Goal: Task Accomplishment & Management: Use online tool/utility

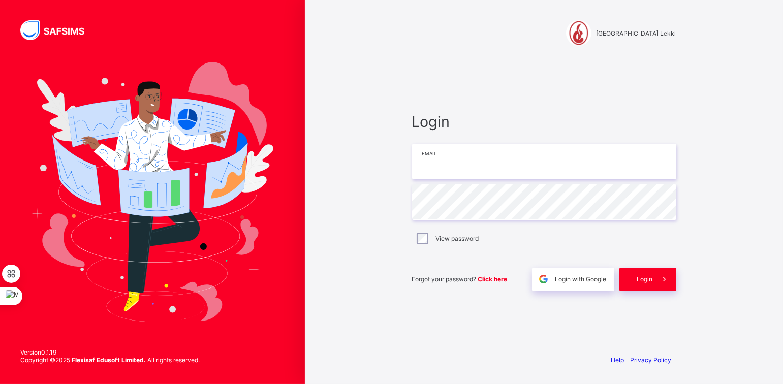
click at [441, 150] on input "email" at bounding box center [544, 162] width 264 height 36
type input "**********"
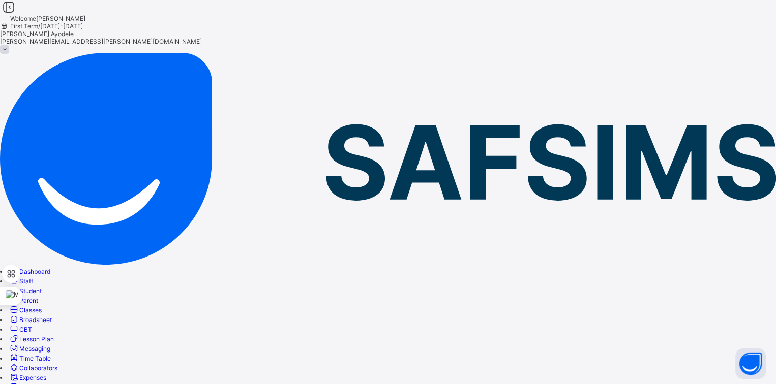
click at [42, 307] on span "Classes" at bounding box center [30, 311] width 22 height 8
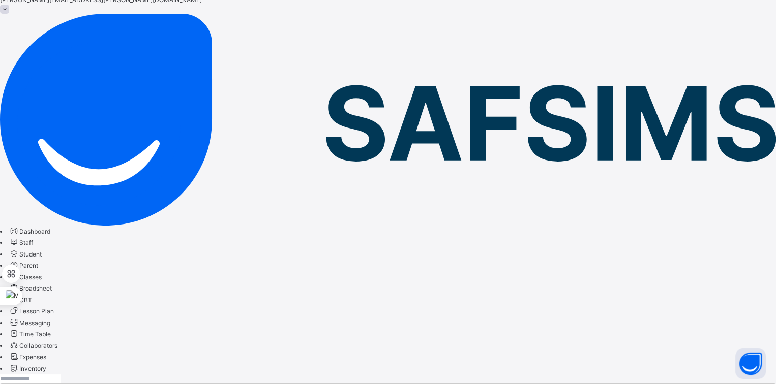
scroll to position [51, 0]
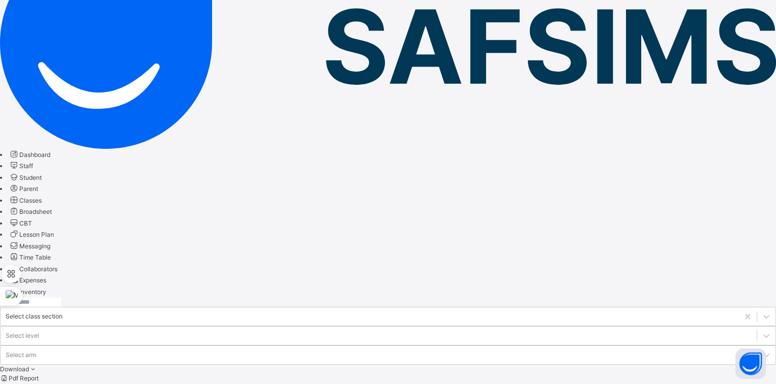
scroll to position [129, 0]
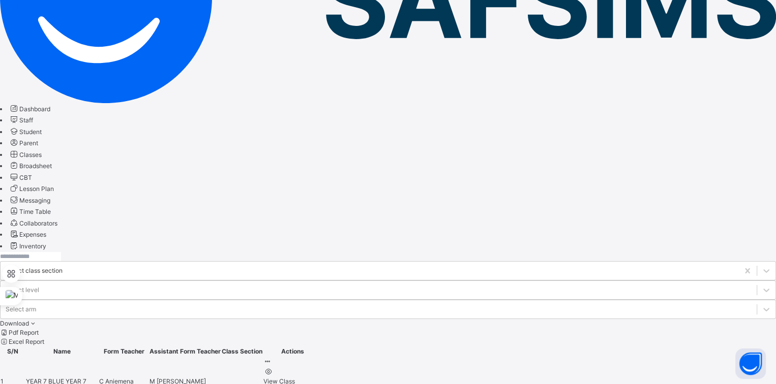
scroll to position [175, 0]
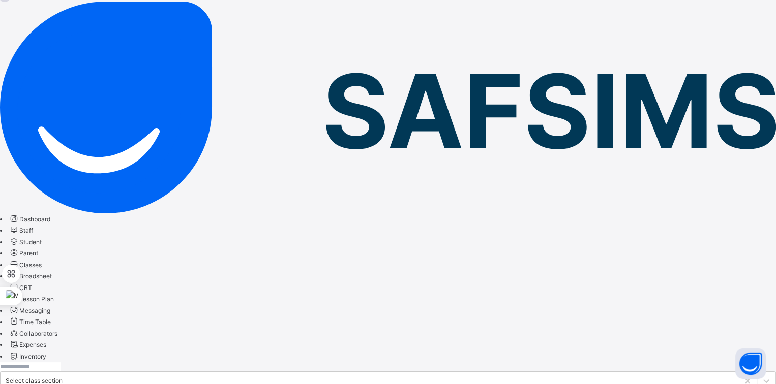
scroll to position [63, 0]
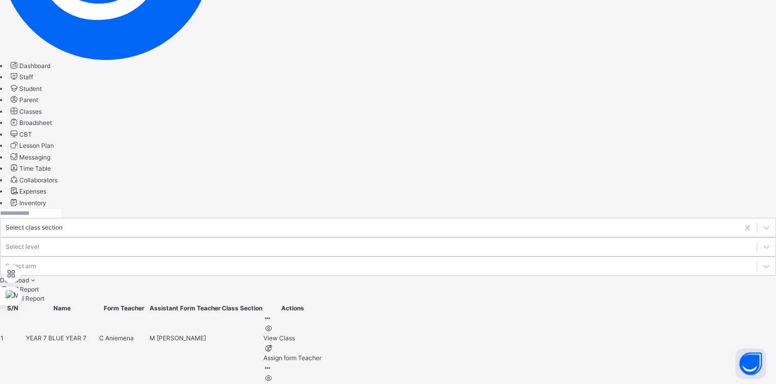
scroll to position [218, 0]
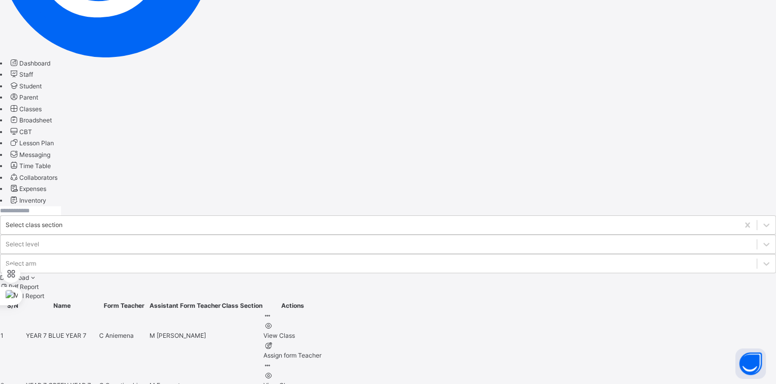
scroll to position [220, 0]
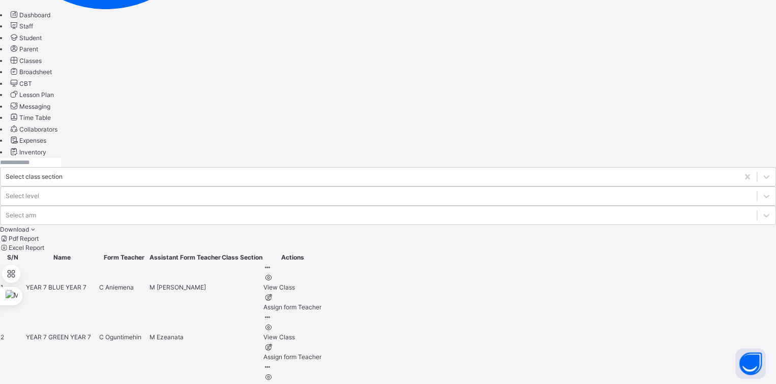
scroll to position [287, 0]
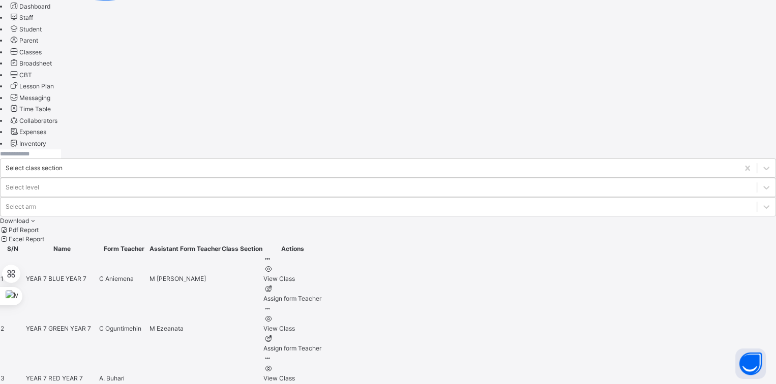
scroll to position [287, 0]
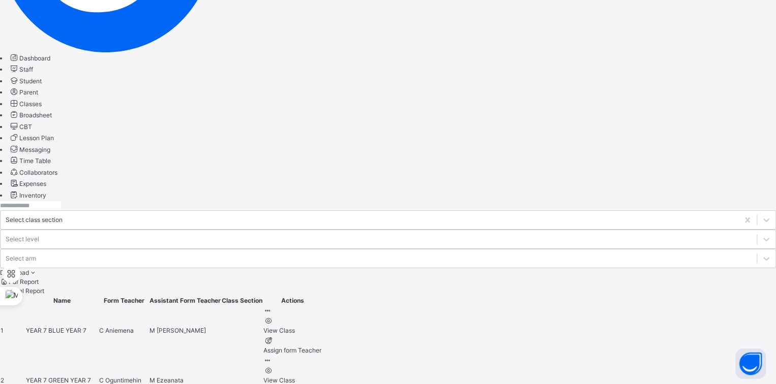
scroll to position [287, 0]
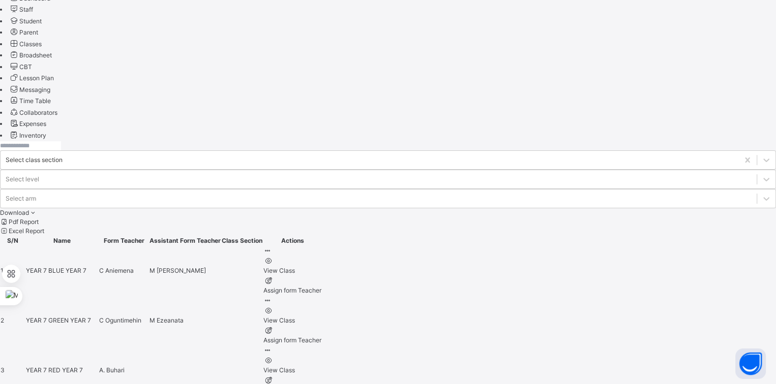
scroll to position [287, 0]
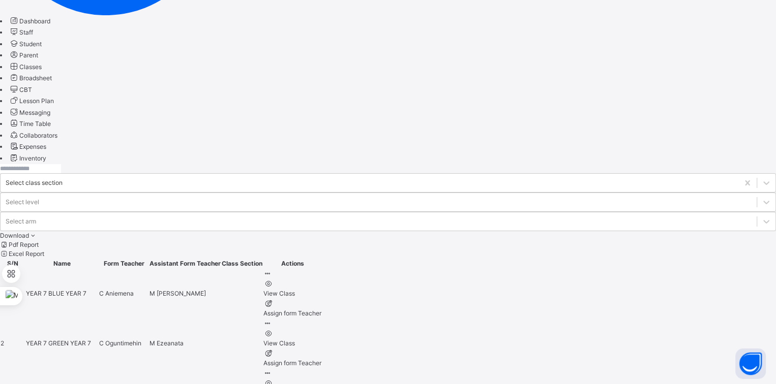
scroll to position [287, 0]
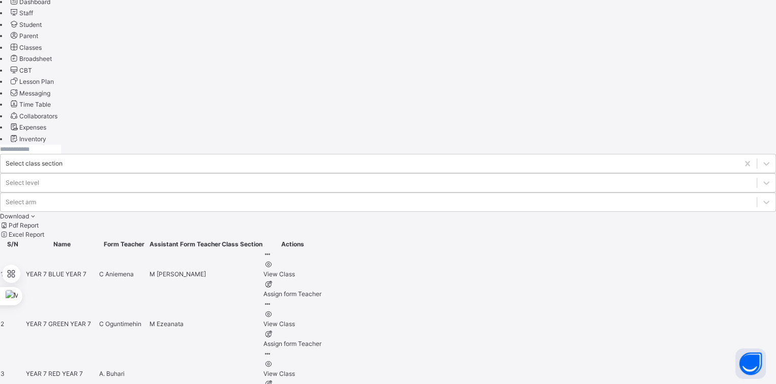
scroll to position [287, 0]
